Goal: Task Accomplishment & Management: Manage account settings

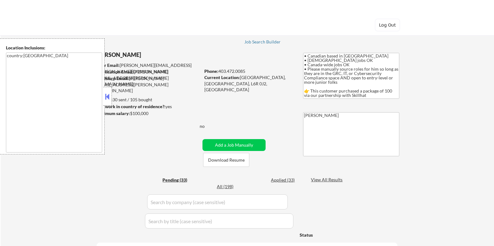
select select ""pending""
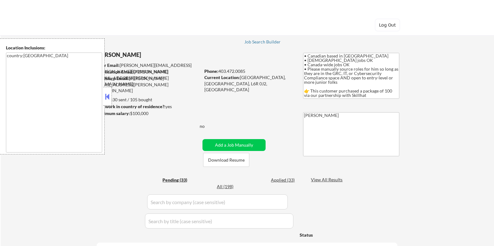
select select ""pending""
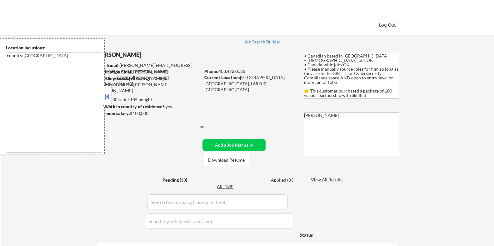
select select ""pending""
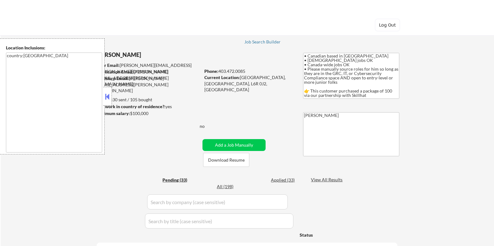
select select ""pending""
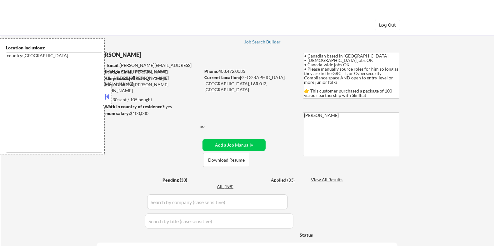
select select ""pending""
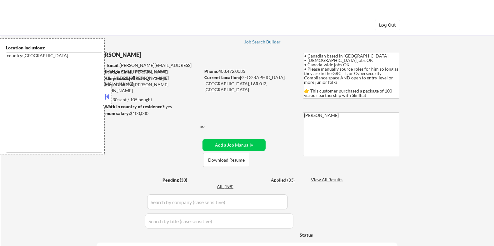
select select ""pending""
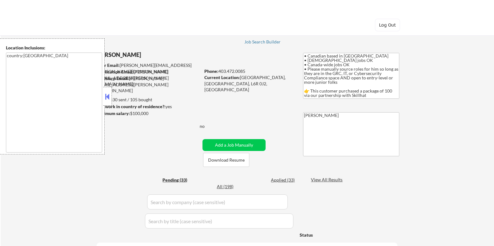
select select ""pending""
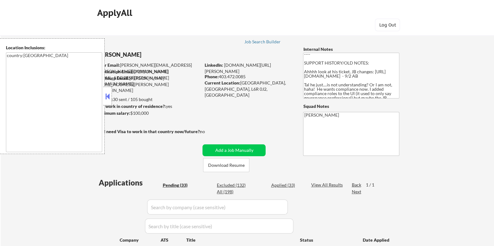
scroll to position [100, 0]
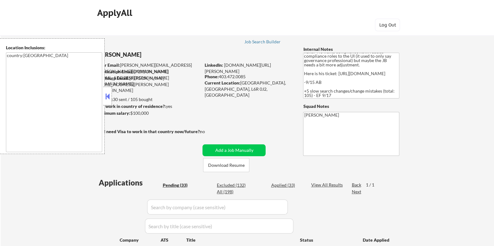
click at [108, 92] on button at bounding box center [107, 96] width 7 height 9
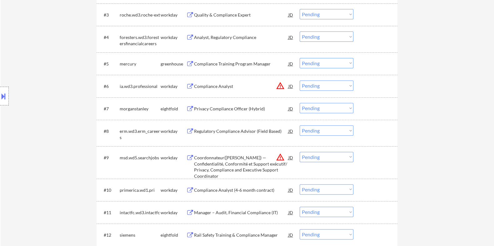
scroll to position [312, 0]
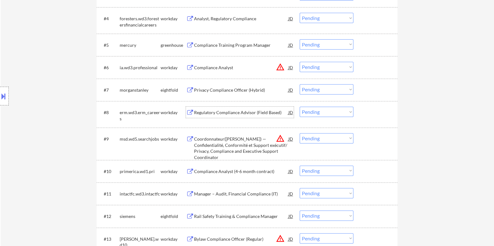
click at [221, 110] on div "Regulatory Compliance Advisor (Field Based)" at bounding box center [241, 113] width 94 height 6
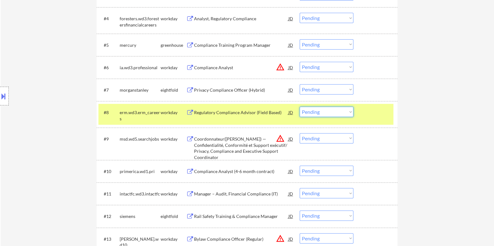
click at [341, 116] on select "Choose an option... Pending Applied Excluded (Questions) Excluded (Expired) Exc…" at bounding box center [327, 112] width 54 height 10
select select ""excluded__expired_""
click at [300, 107] on select "Choose an option... Pending Applied Excluded (Questions) Excluded (Expired) Exc…" at bounding box center [327, 112] width 54 height 10
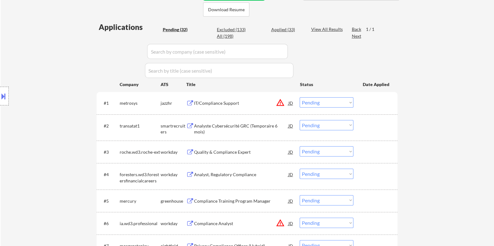
scroll to position [78, 0]
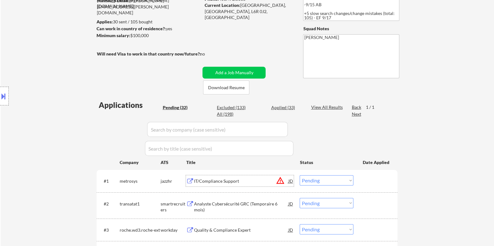
click at [224, 180] on div "IT/Compliance Support" at bounding box center [241, 181] width 94 height 6
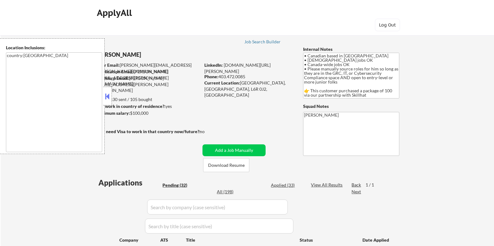
select select ""pending""
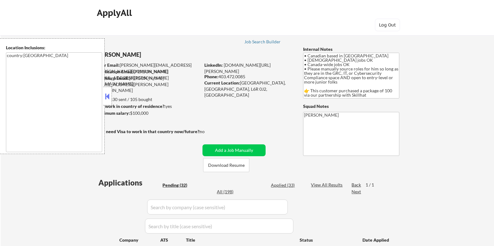
select select ""pending""
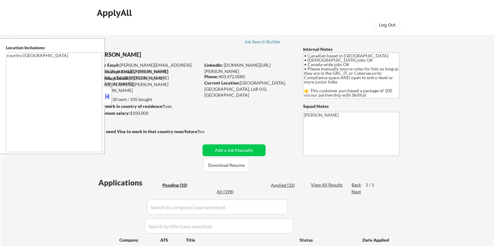
select select ""pending""
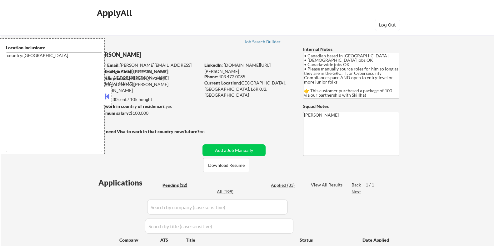
select select ""pending""
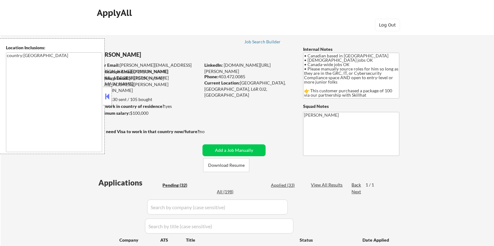
select select ""pending""
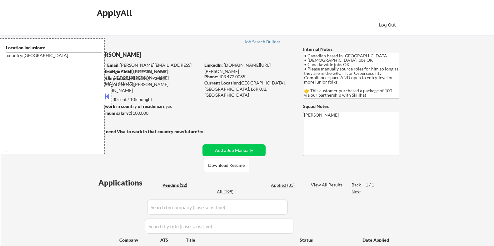
select select ""pending""
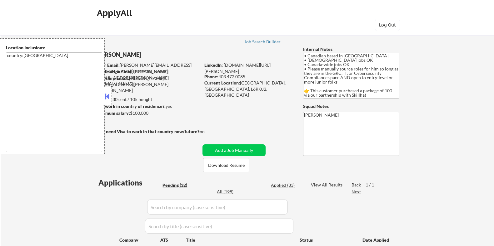
select select ""pending""
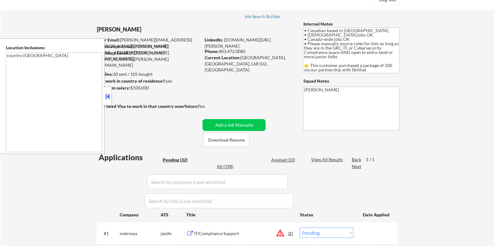
scroll to position [39, 0]
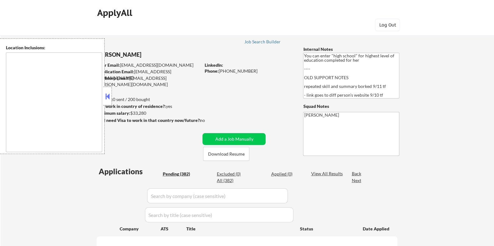
click at [107, 95] on button at bounding box center [107, 96] width 7 height 9
select select ""pending""
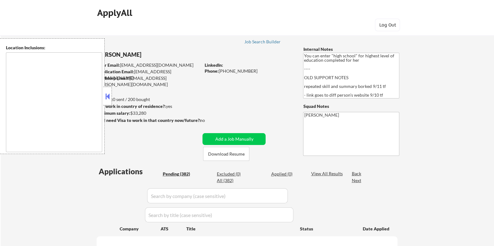
select select ""pending""
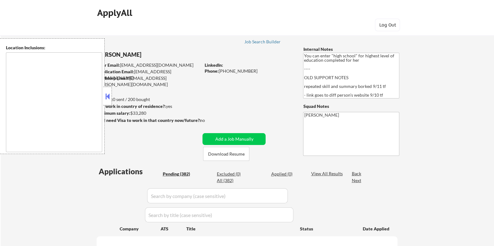
select select ""pending""
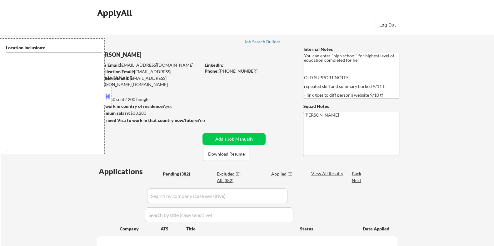
select select ""pending""
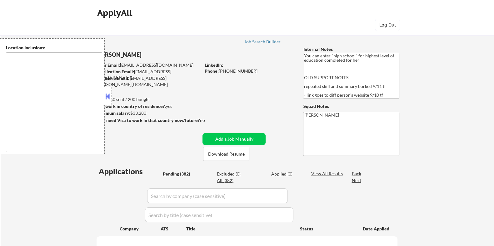
select select ""pending""
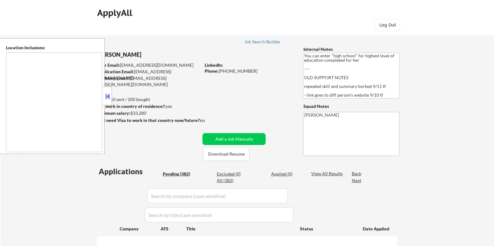
select select ""pending""
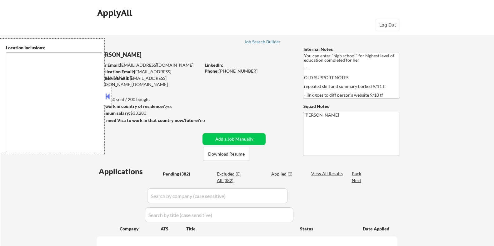
select select ""pending""
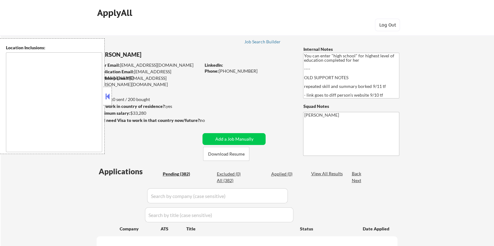
select select ""pending""
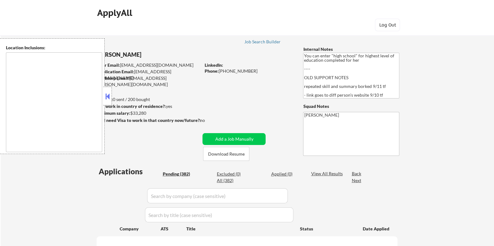
select select ""pending""
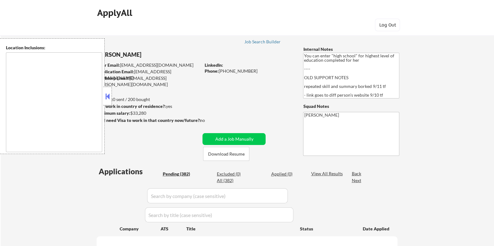
select select ""pending""
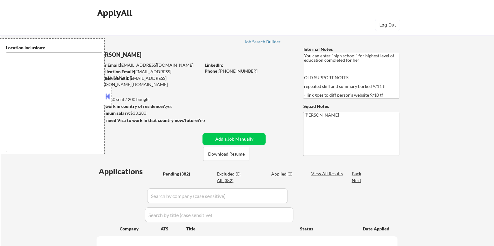
select select ""pending""
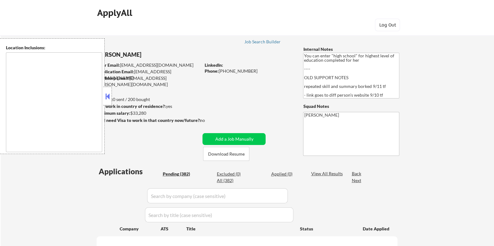
select select ""pending""
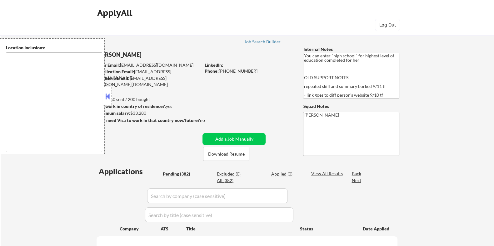
select select ""pending""
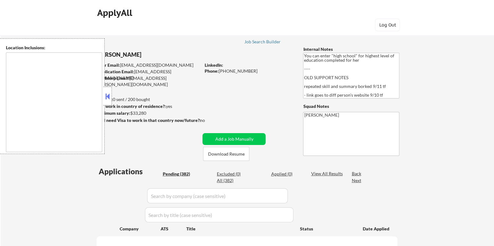
select select ""pending""
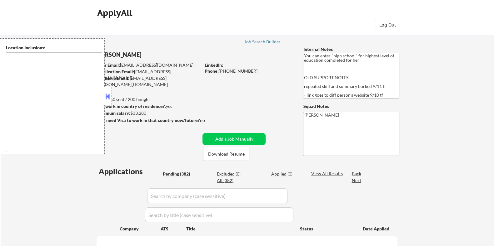
select select ""pending""
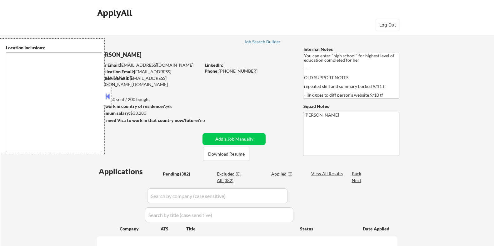
select select ""pending""
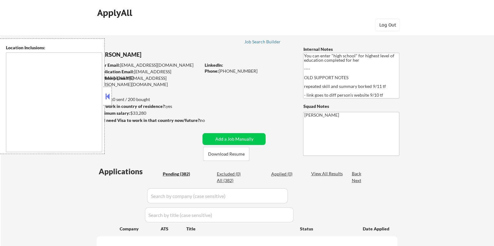
select select ""pending""
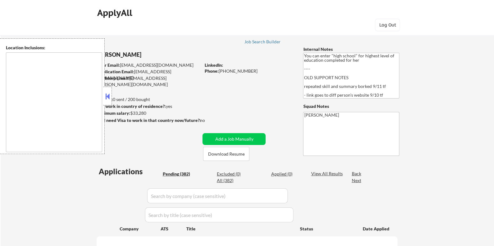
select select ""pending""
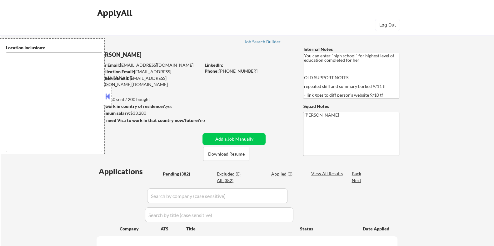
select select ""pending""
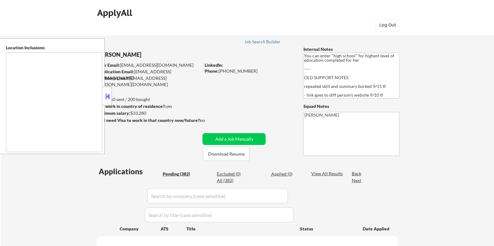
select select ""pending""
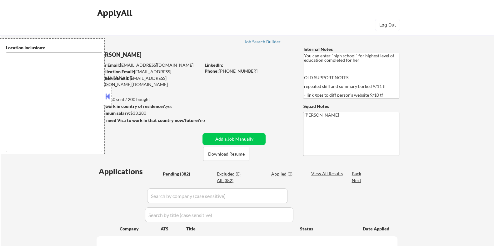
select select ""pending""
click at [107, 95] on button at bounding box center [107, 96] width 7 height 9
type textarea "[GEOGRAPHIC_DATA], [GEOGRAPHIC_DATA] [GEOGRAPHIC_DATA], [GEOGRAPHIC_DATA] [GEOG…"
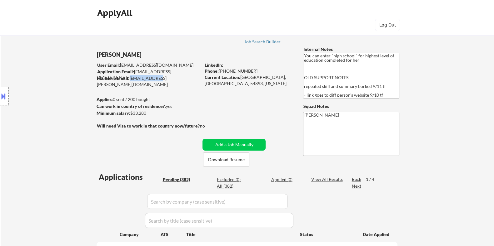
drag, startPoint x: 129, startPoint y: 78, endPoint x: 157, endPoint y: 79, distance: 27.5
click at [157, 79] on div "Mailslurp Email: [EMAIL_ADDRESS][PERSON_NAME][DOMAIN_NAME]" at bounding box center [149, 81] width 104 height 12
copy div "kaycee.[PERSON_NAME]"
click at [238, 158] on button "Download Resume" at bounding box center [226, 160] width 46 height 14
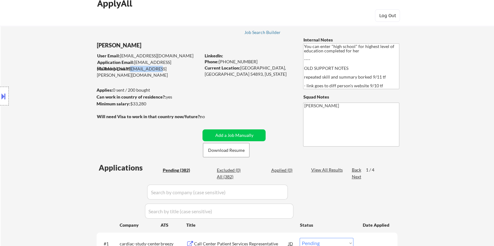
scroll to position [39, 0]
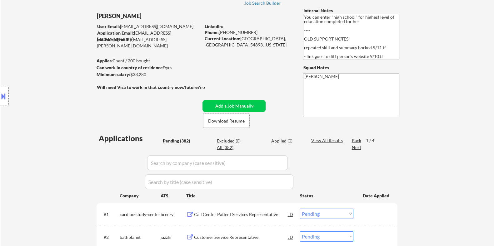
drag, startPoint x: 130, startPoint y: 41, endPoint x: 183, endPoint y: 41, distance: 53.7
click at [183, 41] on div "Mailslurp Email: [EMAIL_ADDRESS][PERSON_NAME][DOMAIN_NAME]" at bounding box center [149, 43] width 104 height 12
copy div "[EMAIL_ADDRESS][PERSON_NAME][DOMAIN_NAME]"
drag, startPoint x: 222, startPoint y: 31, endPoint x: 269, endPoint y: 31, distance: 47.5
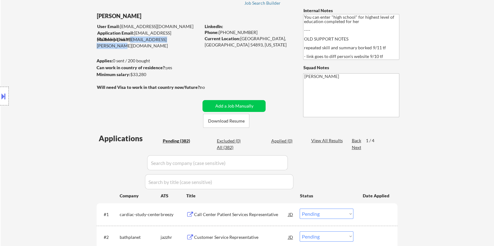
click at [269, 31] on div "Phone: [PHONE_NUMBER]" at bounding box center [248, 32] width 88 height 6
copy div "[PHONE_NUMBER]"
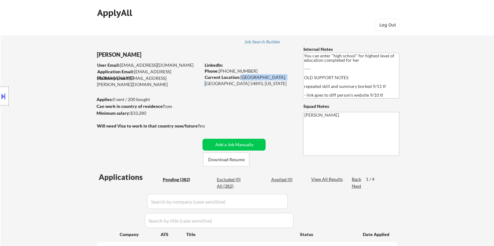
drag, startPoint x: 240, startPoint y: 77, endPoint x: 280, endPoint y: 77, distance: 40.6
click at [280, 77] on div "Current Location: [GEOGRAPHIC_DATA], [GEOGRAPHIC_DATA] 54893, [US_STATE]" at bounding box center [248, 80] width 88 height 12
drag, startPoint x: 239, startPoint y: 77, endPoint x: 256, endPoint y: 78, distance: 16.9
click at [256, 78] on div "Current Location: [GEOGRAPHIC_DATA], [GEOGRAPHIC_DATA] 54893, [US_STATE]" at bounding box center [248, 80] width 88 height 12
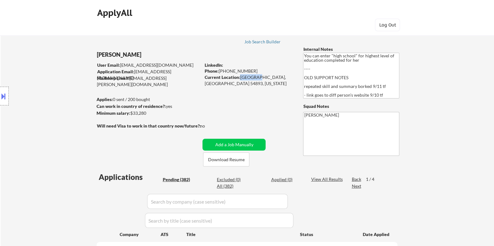
copy div "[PERSON_NAME]"
drag, startPoint x: 205, startPoint y: 85, endPoint x: 225, endPoint y: 86, distance: 20.3
click at [225, 86] on div "Current Location: [GEOGRAPHIC_DATA], [GEOGRAPHIC_DATA] 54893, [US_STATE]" at bounding box center [248, 80] width 88 height 12
copy div "[US_STATE]"
drag, startPoint x: 265, startPoint y: 77, endPoint x: 277, endPoint y: 77, distance: 11.9
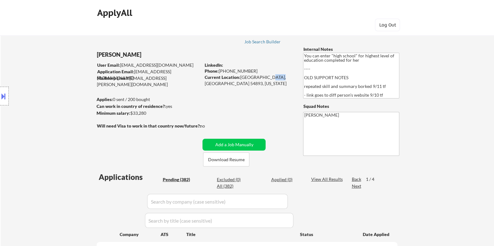
click at [277, 77] on div "Current Location: [GEOGRAPHIC_DATA], [GEOGRAPHIC_DATA] 54893, [US_STATE]" at bounding box center [248, 80] width 88 height 12
copy div "54893"
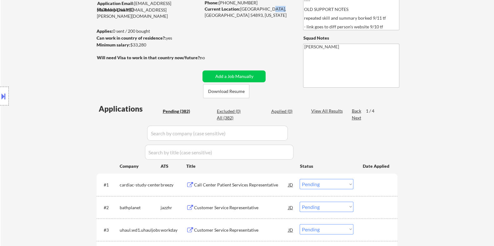
scroll to position [39, 0]
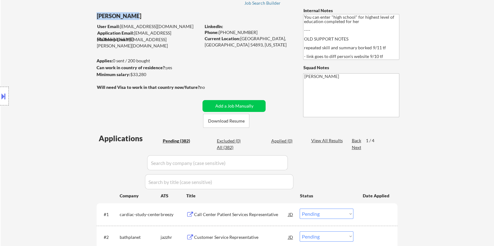
drag, startPoint x: 95, startPoint y: 16, endPoint x: 134, endPoint y: 16, distance: 38.7
copy div "[PERSON_NAME]"
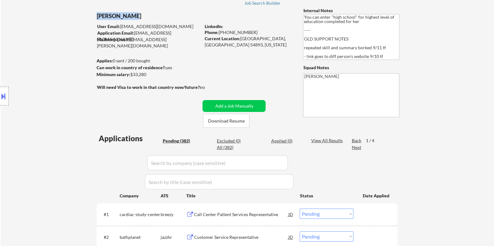
copy div "[PERSON_NAME]"
drag, startPoint x: 150, startPoint y: 76, endPoint x: 131, endPoint y: 76, distance: 19.1
click at [131, 76] on div "Minimum salary: $33,280" at bounding box center [148, 75] width 104 height 6
click at [6, 94] on button at bounding box center [3, 96] width 7 height 10
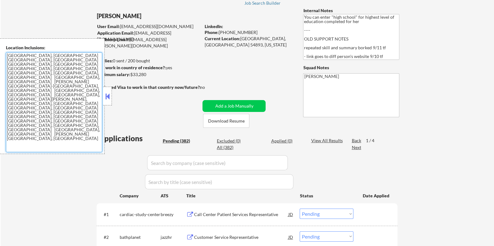
drag, startPoint x: 78, startPoint y: 88, endPoint x: 6, endPoint y: 55, distance: 79.8
click at [6, 55] on textarea "[GEOGRAPHIC_DATA], [GEOGRAPHIC_DATA] [GEOGRAPHIC_DATA], [GEOGRAPHIC_DATA] [GEOG…" at bounding box center [54, 102] width 96 height 100
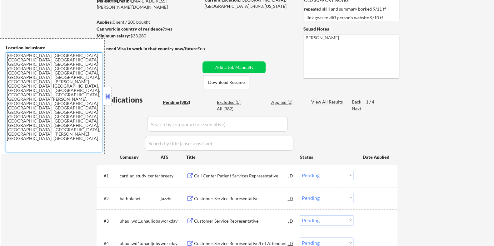
scroll to position [78, 0]
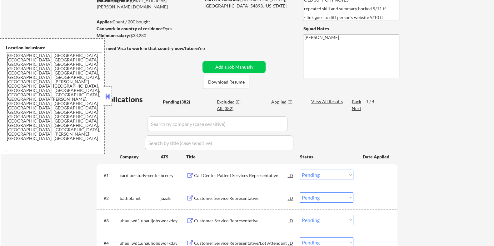
click at [103, 93] on div at bounding box center [107, 96] width 9 height 19
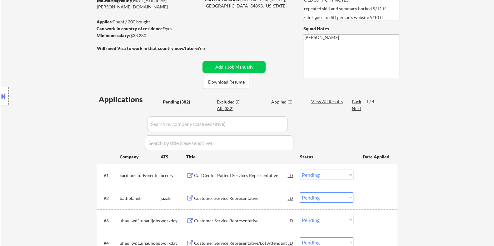
click at [209, 176] on div "Call Center Patient Services Representative" at bounding box center [241, 176] width 94 height 6
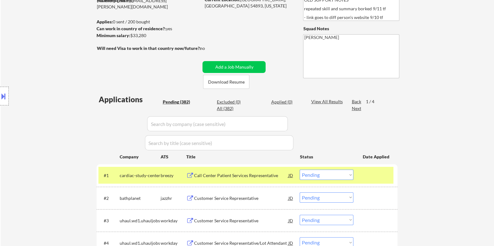
click at [2, 97] on button at bounding box center [3, 96] width 7 height 10
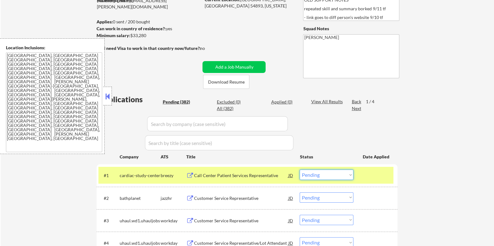
click at [340, 176] on select "Choose an option... Pending Applied Excluded (Questions) Excluded (Expired) Exc…" at bounding box center [327, 175] width 54 height 10
click at [300, 170] on select "Choose an option... Pending Applied Excluded (Questions) Excluded (Expired) Exc…" at bounding box center [327, 175] width 54 height 10
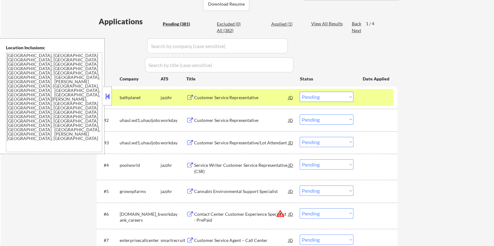
click at [206, 98] on div "Customer Service Representative" at bounding box center [241, 98] width 94 height 6
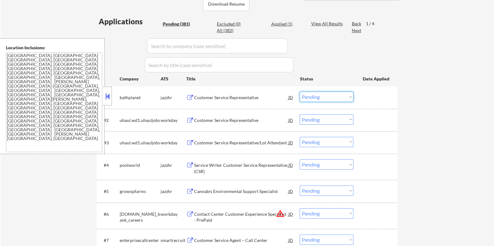
click at [329, 100] on select "Choose an option... Pending Applied Excluded (Questions) Excluded (Expired) Exc…" at bounding box center [327, 97] width 54 height 10
click at [300, 92] on select "Choose an option... Pending Applied Excluded (Questions) Excluded (Expired) Exc…" at bounding box center [327, 97] width 54 height 10
select select ""pending""
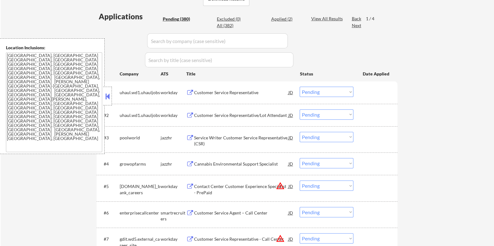
scroll to position [234, 0]
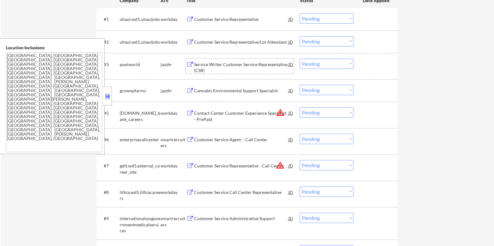
click at [228, 63] on div "Service Writer Customer Service Representative (CSR)" at bounding box center [241, 68] width 94 height 12
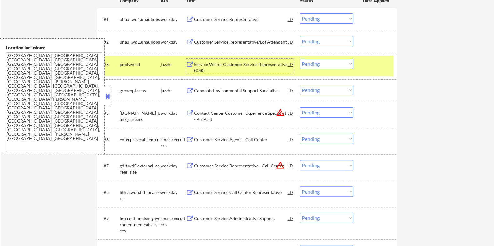
click at [326, 65] on select "Choose an option... Pending Applied Excluded (Questions) Excluded (Expired) Exc…" at bounding box center [327, 64] width 54 height 10
click at [300, 59] on select "Choose an option... Pending Applied Excluded (Questions) Excluded (Expired) Exc…" at bounding box center [327, 64] width 54 height 10
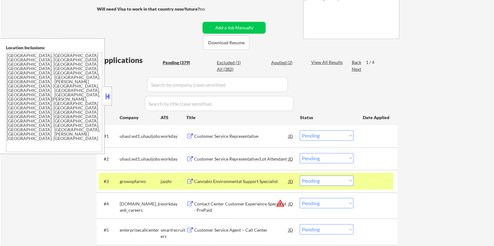
scroll to position [195, 0]
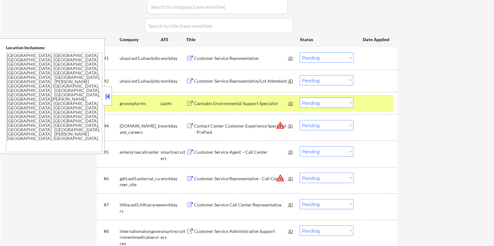
click at [220, 103] on div "Cannabis Environmental Support Specialist" at bounding box center [241, 104] width 94 height 6
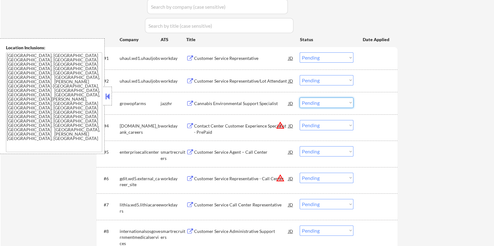
click at [319, 102] on select "Choose an option... Pending Applied Excluded (Questions) Excluded (Expired) Exc…" at bounding box center [327, 103] width 54 height 10
click at [300, 98] on select "Choose an option... Pending Applied Excluded (Questions) Excluded (Expired) Exc…" at bounding box center [327, 103] width 54 height 10
select select ""pending""
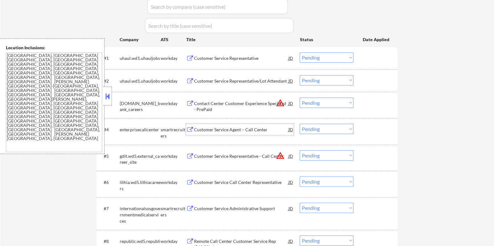
click at [221, 133] on div "Customer Service Agent – Call Center" at bounding box center [241, 130] width 94 height 6
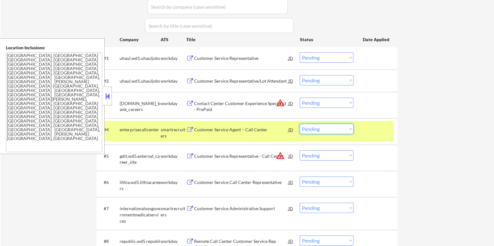
click at [321, 130] on select "Choose an option... Pending Applied Excluded (Questions) Excluded (Expired) Exc…" at bounding box center [327, 129] width 54 height 10
click at [300, 124] on select "Choose an option... Pending Applied Excluded (Questions) Excluded (Expired) Exc…" at bounding box center [327, 129] width 54 height 10
select select ""pending""
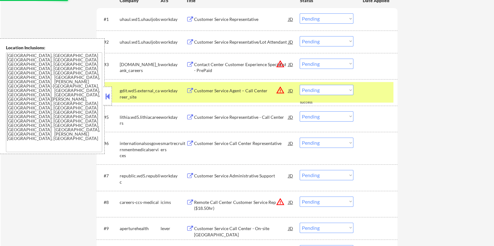
scroll to position [273, 0]
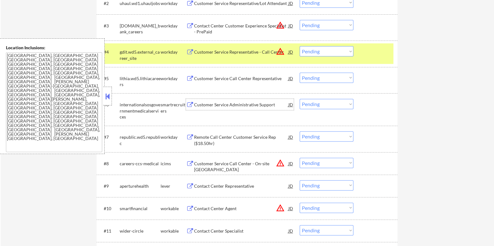
click at [207, 105] on div "Customer Service Administrative Support" at bounding box center [241, 105] width 94 height 6
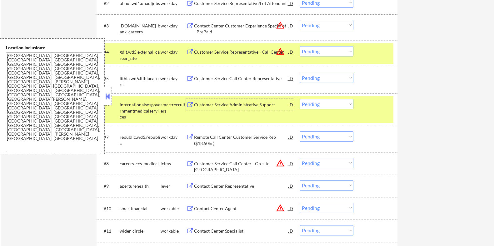
click at [331, 106] on select "Choose an option... Pending Applied Excluded (Questions) Excluded (Expired) Exc…" at bounding box center [327, 104] width 54 height 10
click at [300, 99] on select "Choose an option... Pending Applied Excluded (Questions) Excluded (Expired) Exc…" at bounding box center [327, 104] width 54 height 10
select select ""pending""
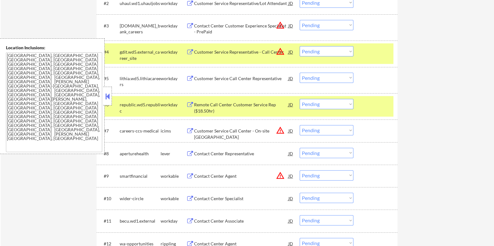
click at [104, 95] on button at bounding box center [107, 96] width 7 height 9
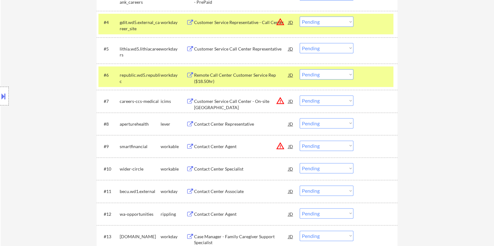
scroll to position [351, 0]
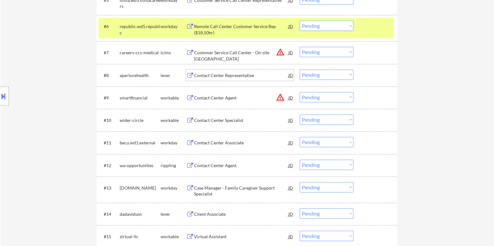
click at [217, 76] on div "Contact Center Representative" at bounding box center [241, 75] width 94 height 6
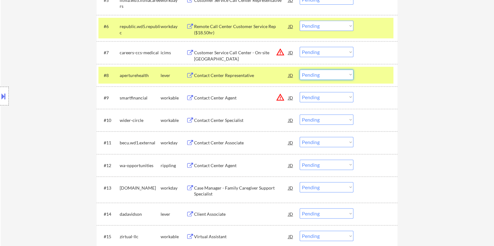
click at [339, 76] on select "Choose an option... Pending Applied Excluded (Questions) Excluded (Expired) Exc…" at bounding box center [327, 75] width 54 height 10
click at [300, 70] on select "Choose an option... Pending Applied Excluded (Questions) Excluded (Expired) Exc…" at bounding box center [327, 75] width 54 height 10
select select ""pending""
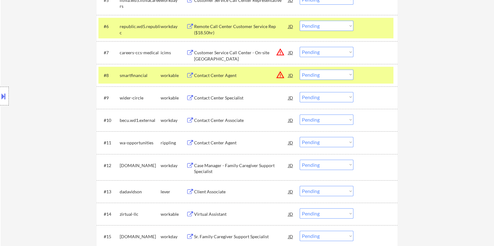
click at [212, 97] on div "Contact Center Specialist" at bounding box center [241, 98] width 94 height 6
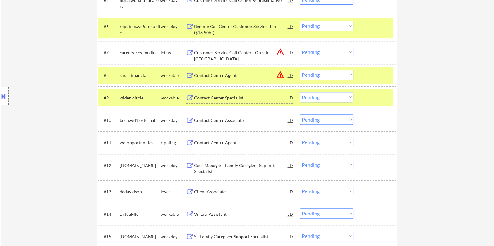
click at [335, 96] on select "Choose an option... Pending Applied Excluded (Questions) Excluded (Expired) Exc…" at bounding box center [327, 97] width 54 height 10
click at [300, 92] on select "Choose an option... Pending Applied Excluded (Questions) Excluded (Expired) Exc…" at bounding box center [327, 97] width 54 height 10
select select ""pending""
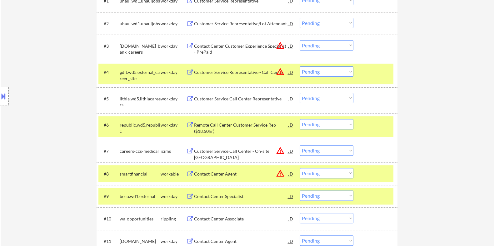
scroll to position [156, 0]
